Goal: Task Accomplishment & Management: Manage account settings

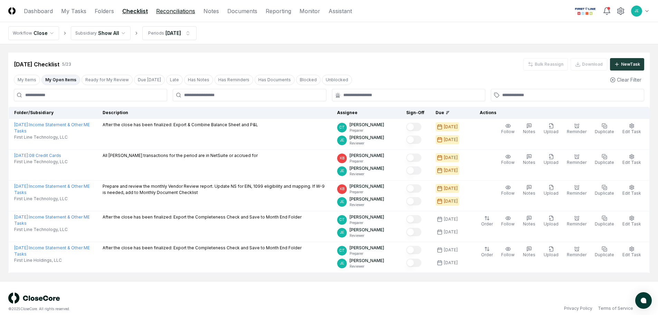
click at [161, 7] on link "Reconciliations" at bounding box center [175, 11] width 39 height 8
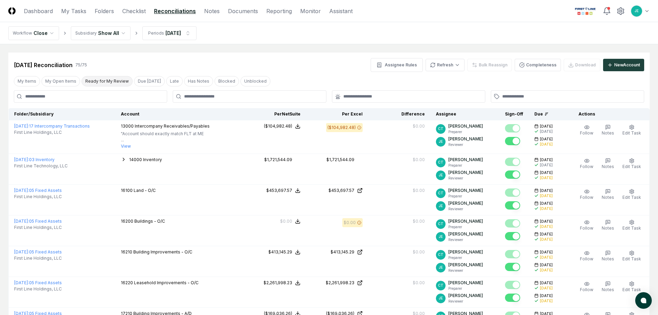
click at [105, 81] on button "Ready for My Review" at bounding box center [107, 81] width 51 height 10
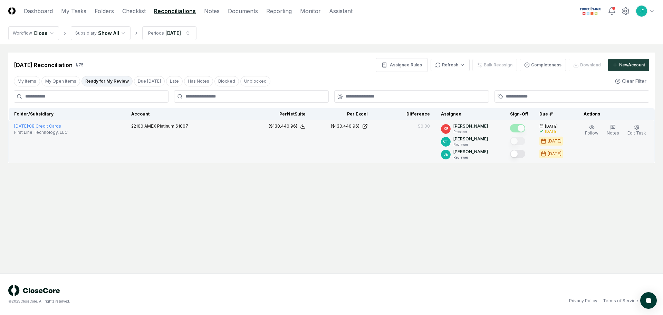
click at [523, 155] on button "Mark complete" at bounding box center [517, 154] width 15 height 8
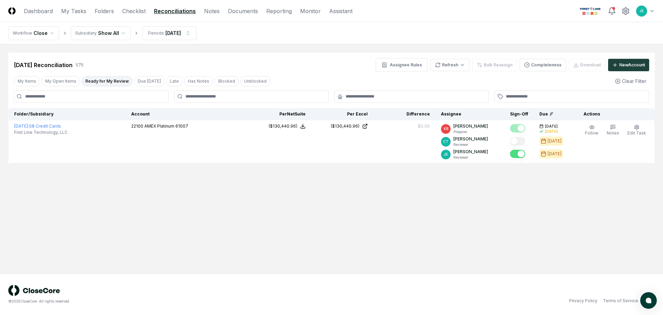
click at [428, 221] on main "Cancel Reassign [DATE] Reconciliation 1 / 75 Assignee Rules Refresh Bulk Reassi…" at bounding box center [331, 158] width 663 height 229
click at [136, 13] on link "Checklist" at bounding box center [133, 11] width 23 height 8
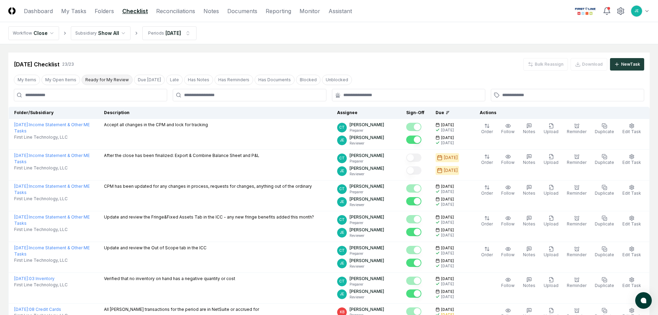
click at [91, 80] on button "Ready for My Review" at bounding box center [107, 80] width 51 height 10
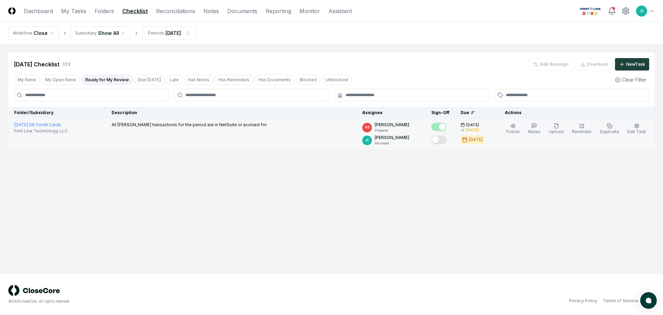
click at [447, 144] on div at bounding box center [438, 139] width 15 height 9
click at [445, 141] on button "Mark complete" at bounding box center [438, 139] width 15 height 8
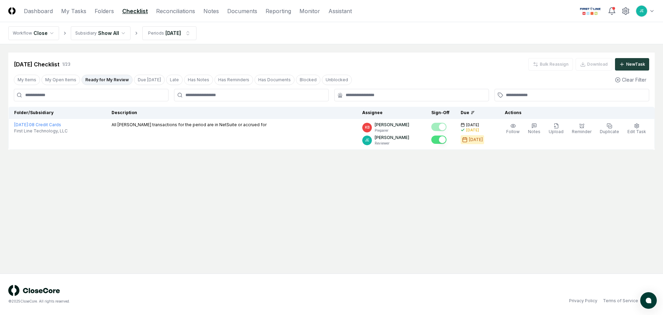
click at [388, 192] on main "Cancel Reassign [DATE] Checklist 1 / 23 Bulk Reassign Download New Task My Item…" at bounding box center [331, 158] width 663 height 229
click at [67, 80] on button "My Open Items" at bounding box center [60, 80] width 39 height 10
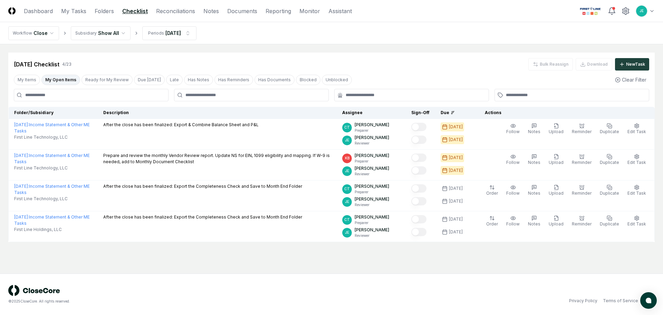
click at [175, 5] on header "CloseCore Dashboard My Tasks Folders Checklist Reconciliations Notes Documents …" at bounding box center [331, 11] width 663 height 22
click at [174, 9] on link "Reconciliations" at bounding box center [175, 11] width 39 height 8
